Goal: Information Seeking & Learning: Understand process/instructions

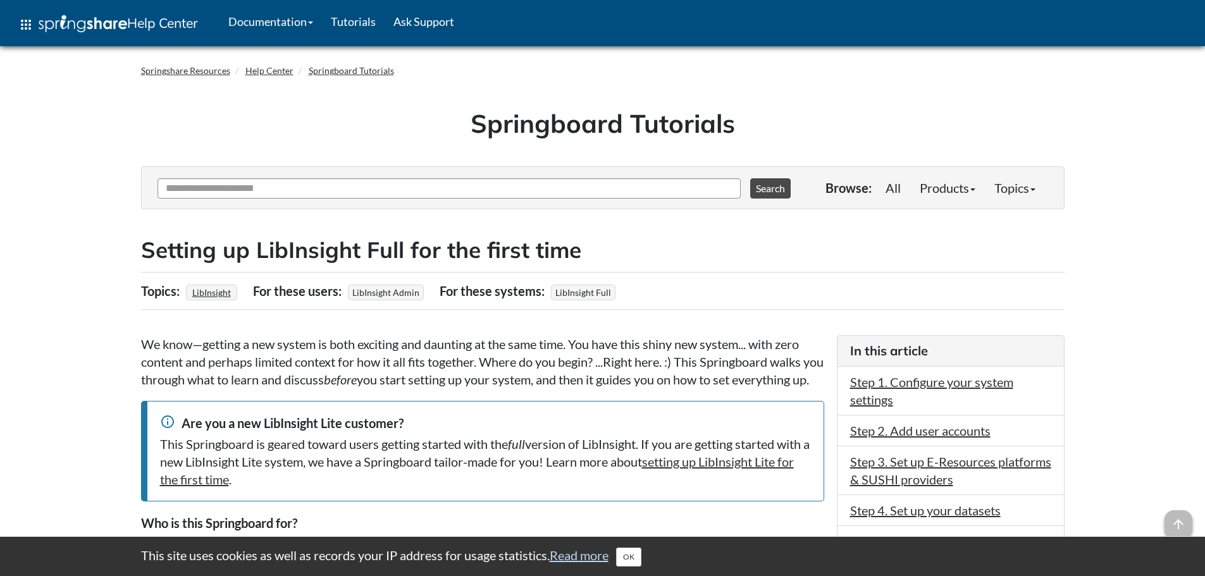
scroll to position [63, 0]
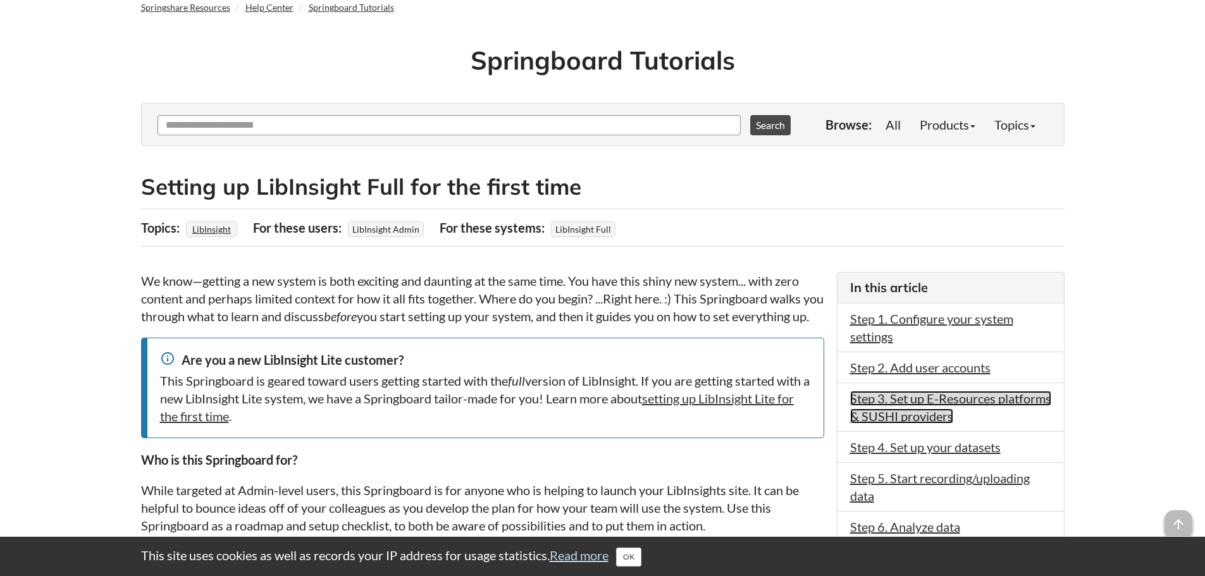
click at [938, 400] on link "Step 3. Set up E-Resources platforms & SUSHI providers" at bounding box center [950, 407] width 201 height 33
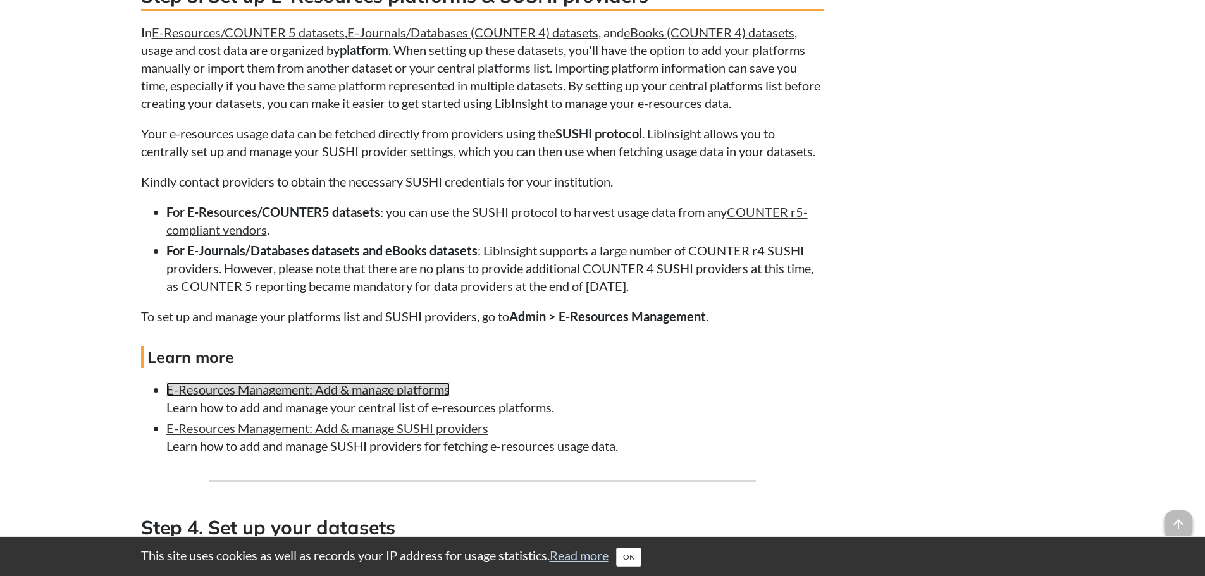
click at [286, 397] on link "E-Resources Management: Add & manage platforms" at bounding box center [307, 389] width 283 height 15
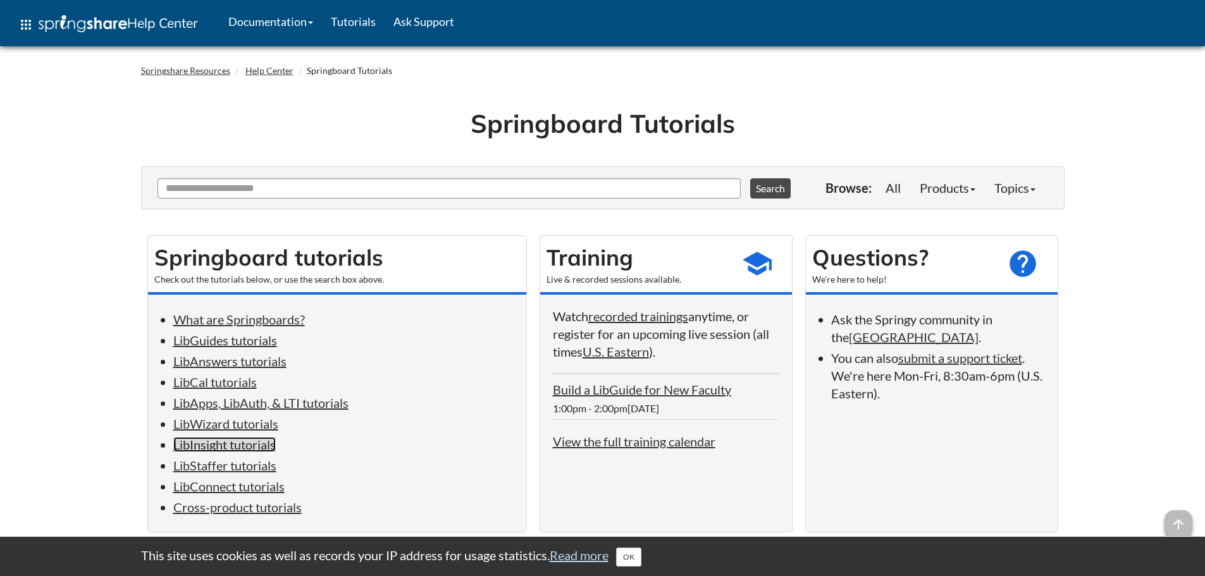
click at [232, 444] on link "LibInsight tutorials" at bounding box center [224, 444] width 103 height 15
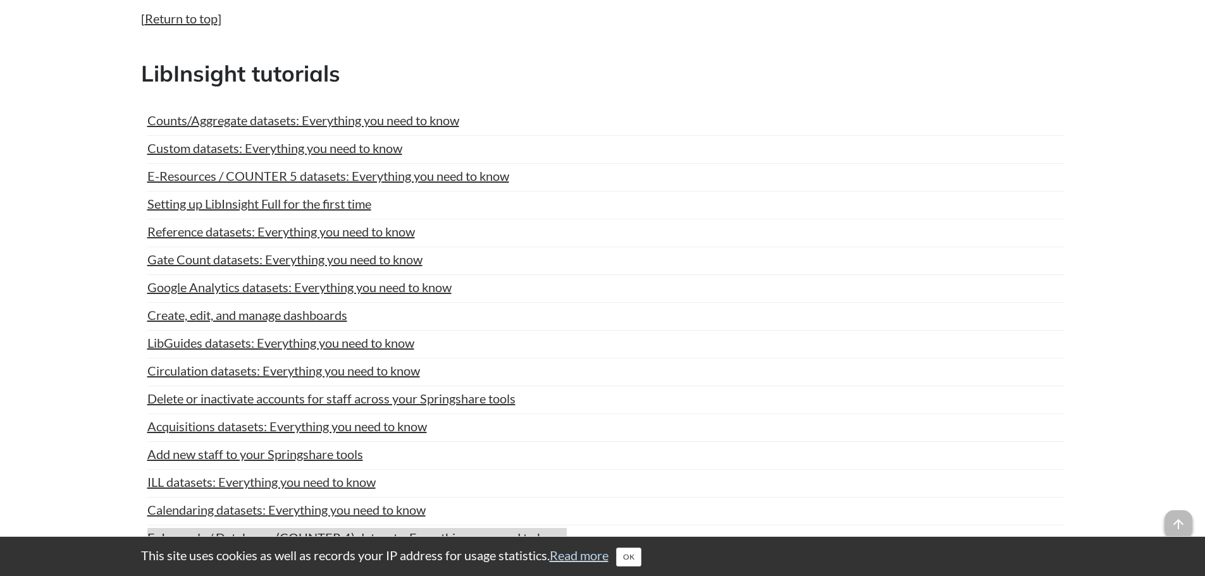
scroll to position [4384, 0]
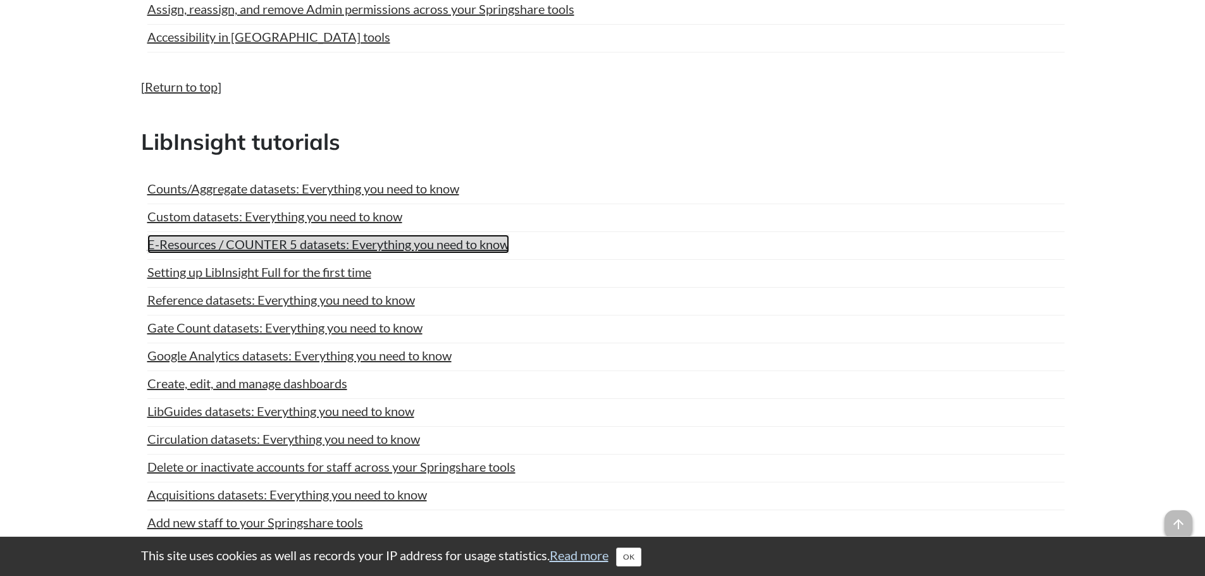
click at [383, 247] on link "E-Resources / COUNTER 5 datasets: Everything you need to know" at bounding box center [328, 244] width 362 height 19
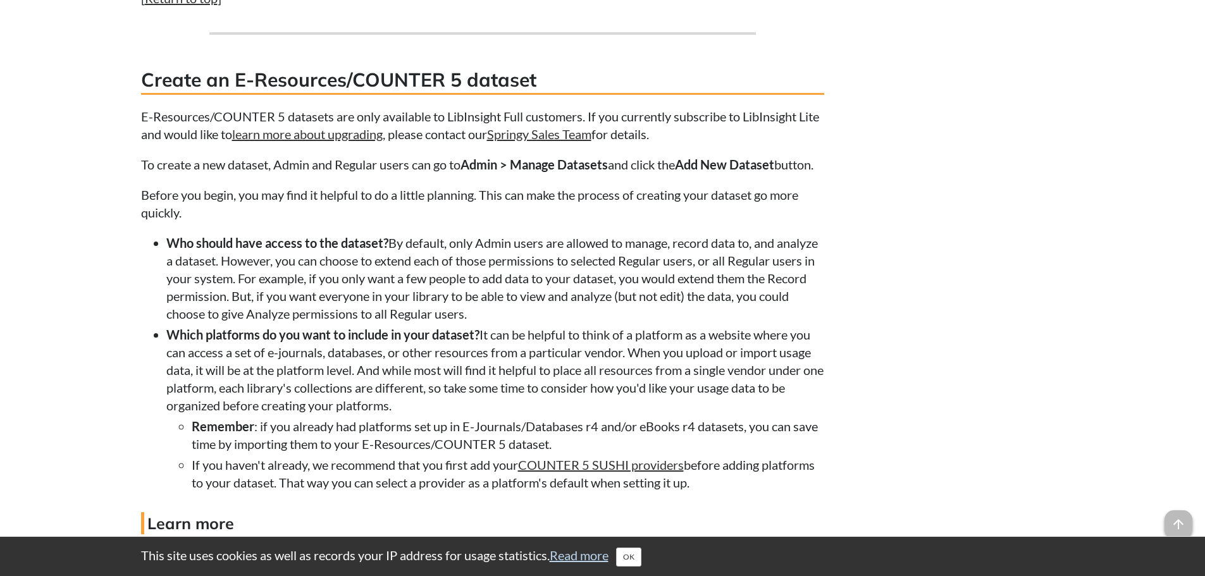
scroll to position [2974, 0]
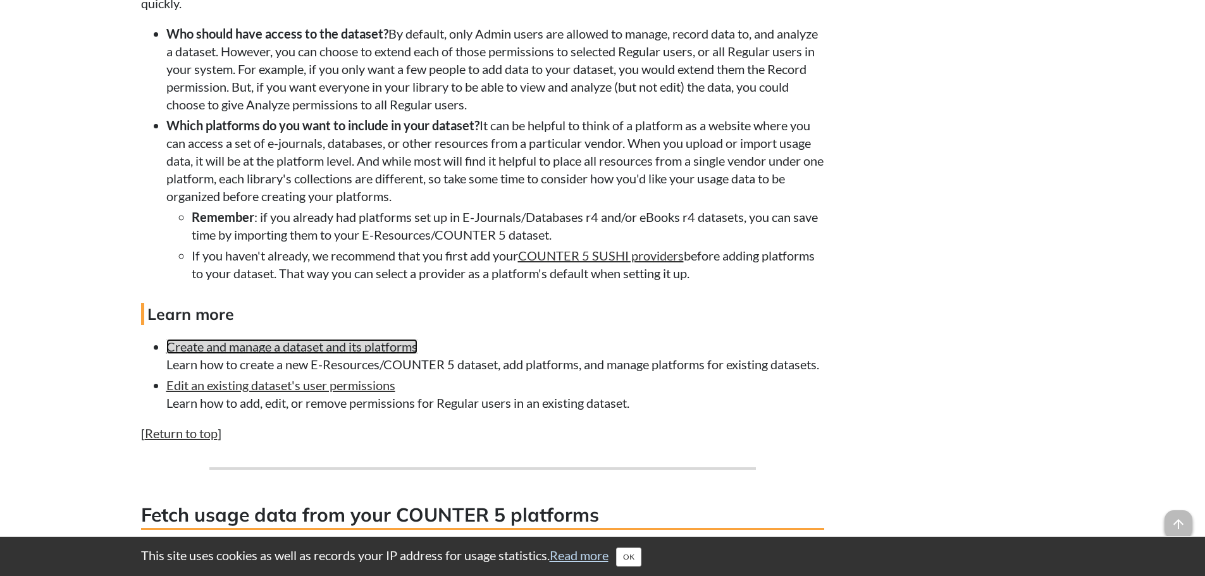
click at [352, 354] on link "Create and manage a dataset and its platforms" at bounding box center [291, 346] width 251 height 15
